Goal: Task Accomplishment & Management: Use online tool/utility

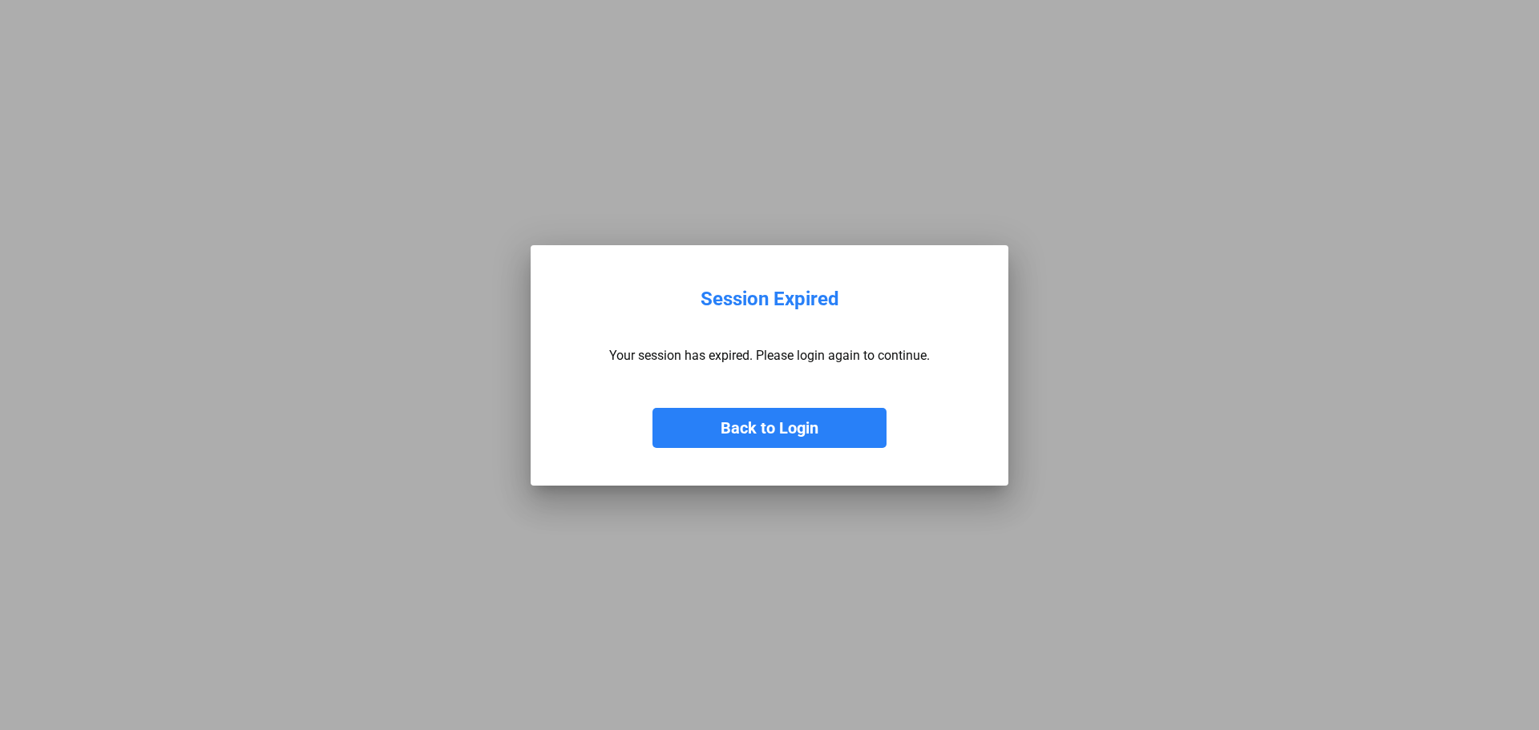
click at [805, 427] on button "Back to Login" at bounding box center [769, 428] width 234 height 40
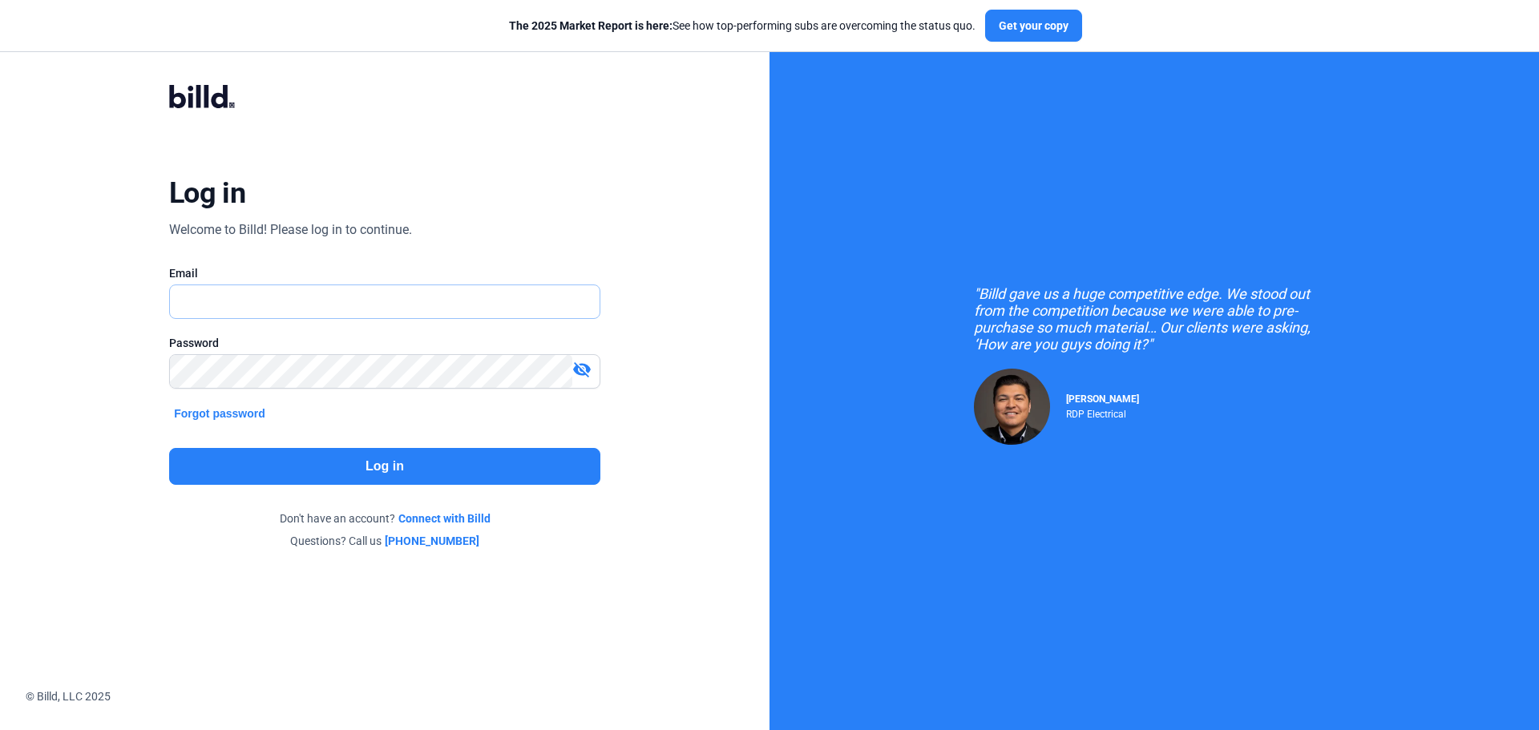
type input "[EMAIL_ADDRESS][DOMAIN_NAME]"
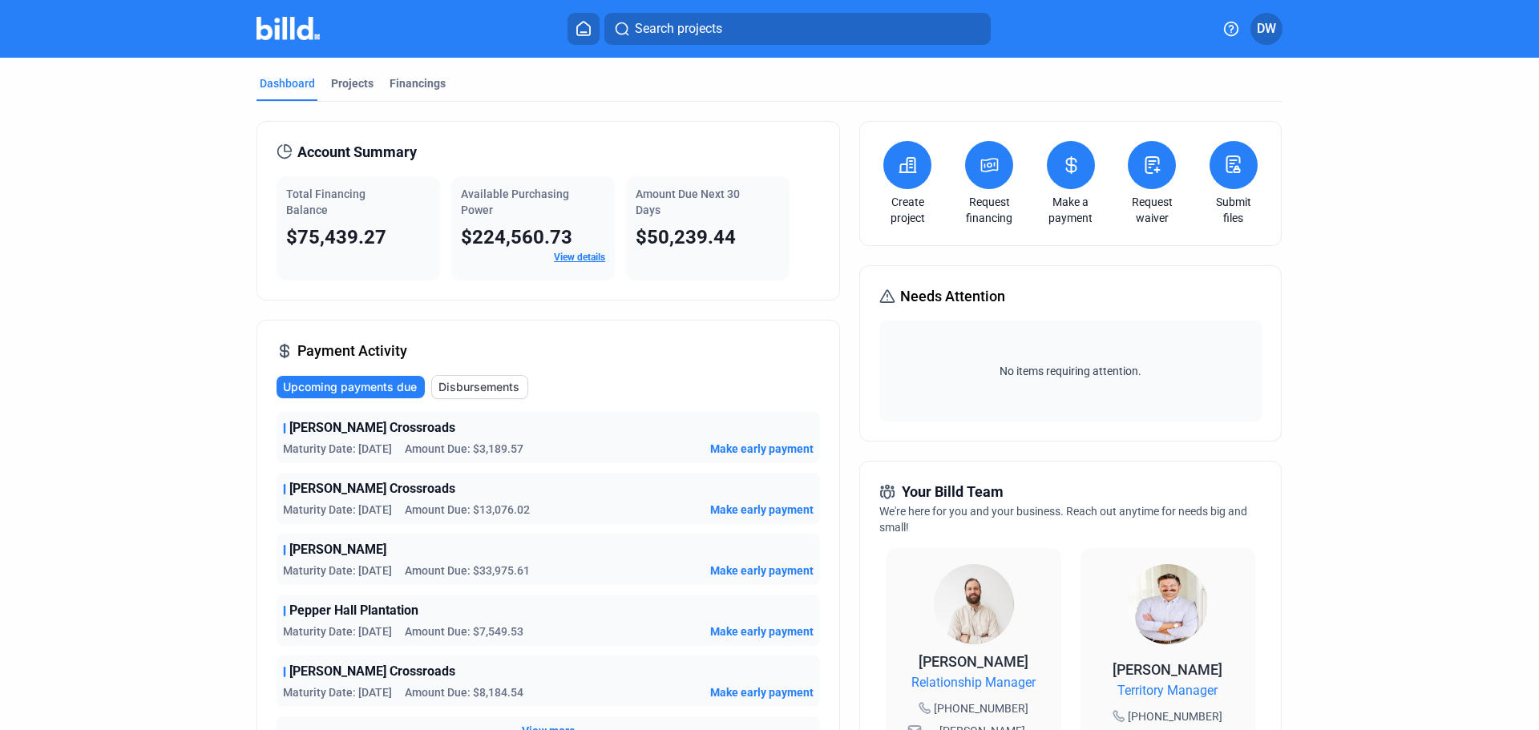
click at [1231, 156] on icon at bounding box center [1233, 164] width 13 height 16
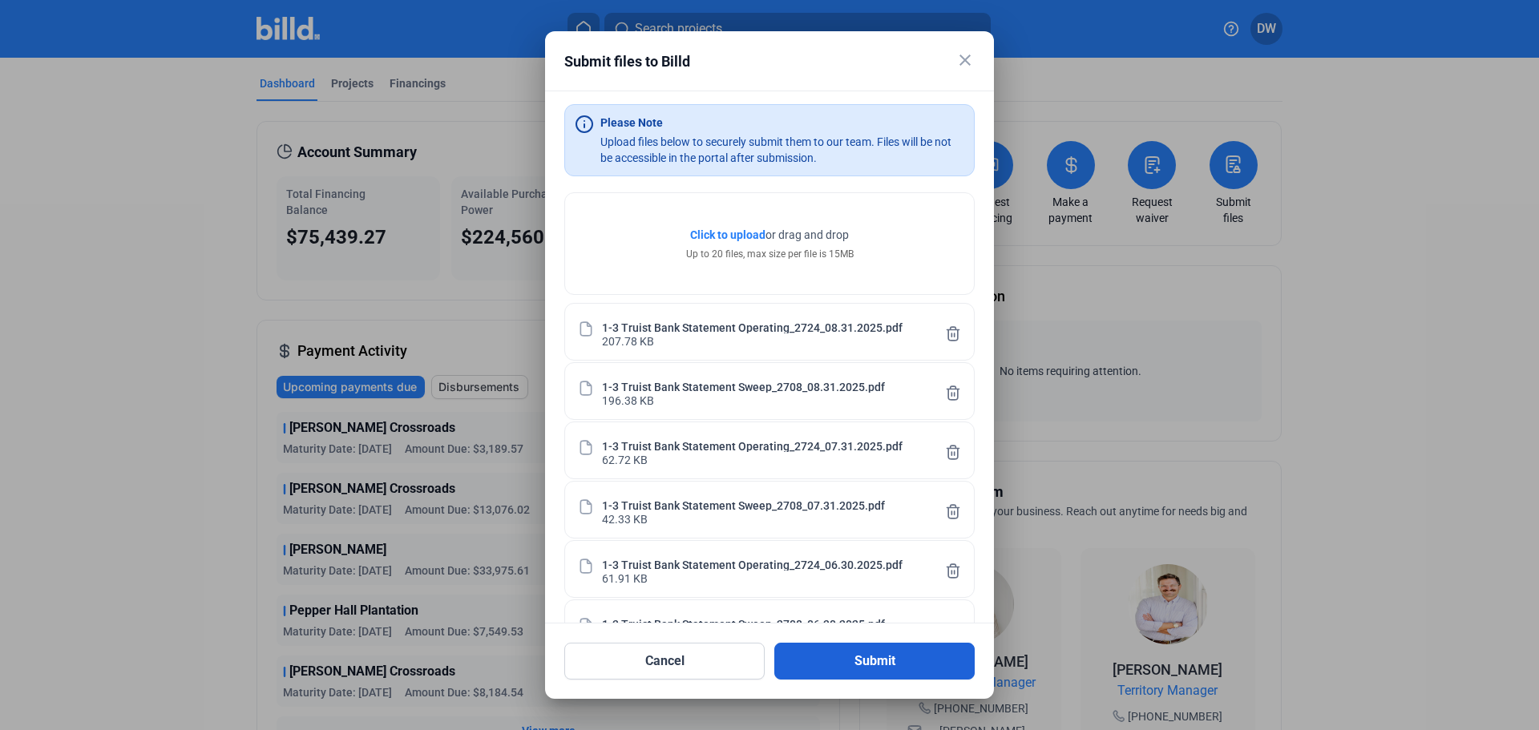
click at [905, 669] on button "Submit" at bounding box center [874, 661] width 200 height 37
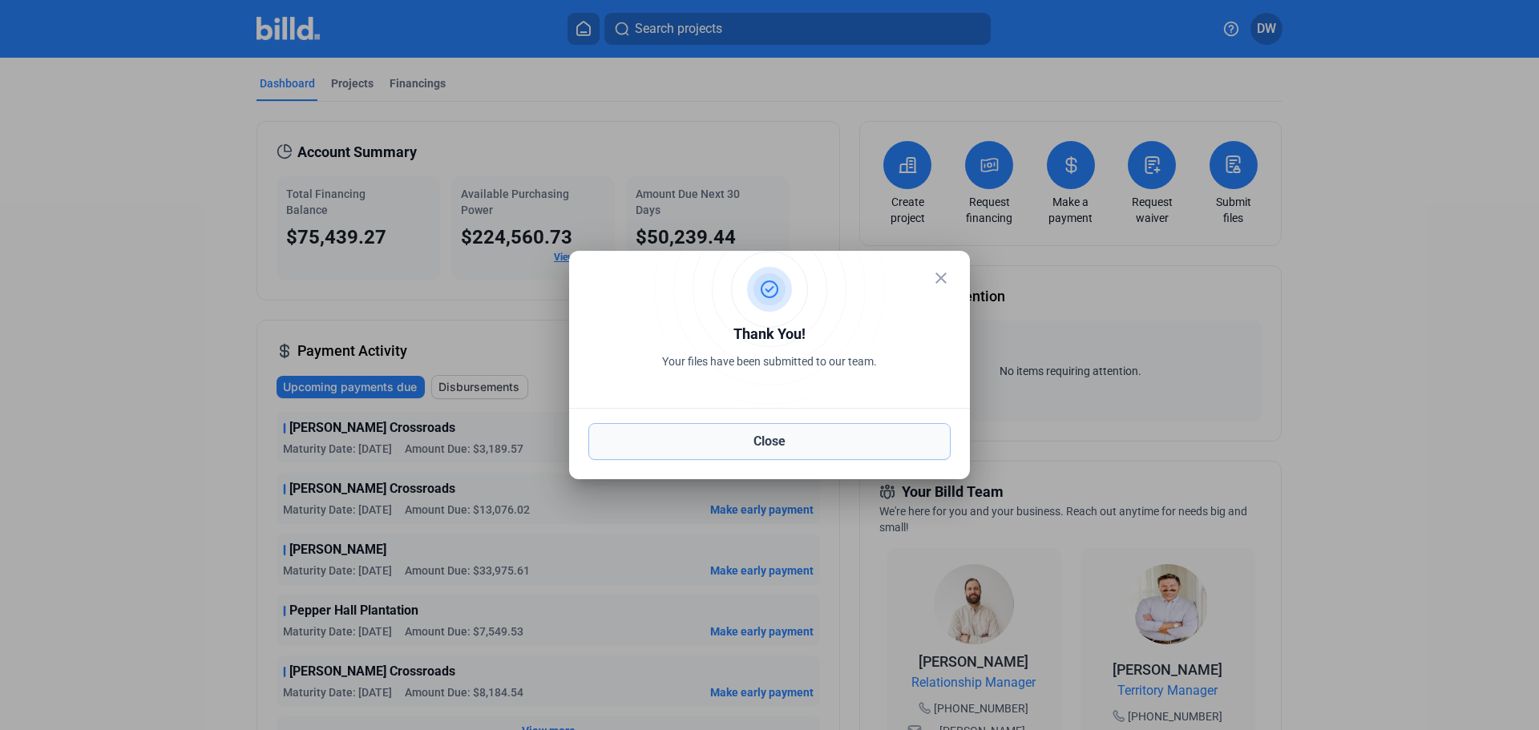
click at [790, 436] on button "Close" at bounding box center [769, 441] width 362 height 37
